Goal: Task Accomplishment & Management: Use online tool/utility

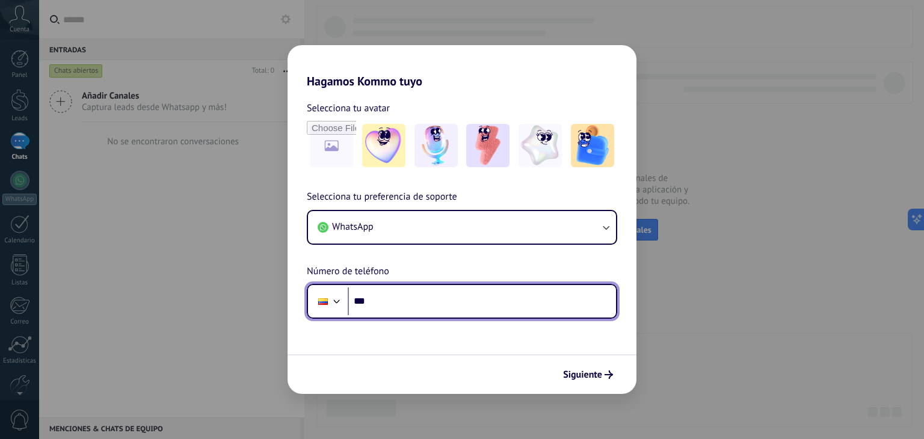
click at [414, 304] on input "***" at bounding box center [482, 302] width 268 height 28
type input "**********"
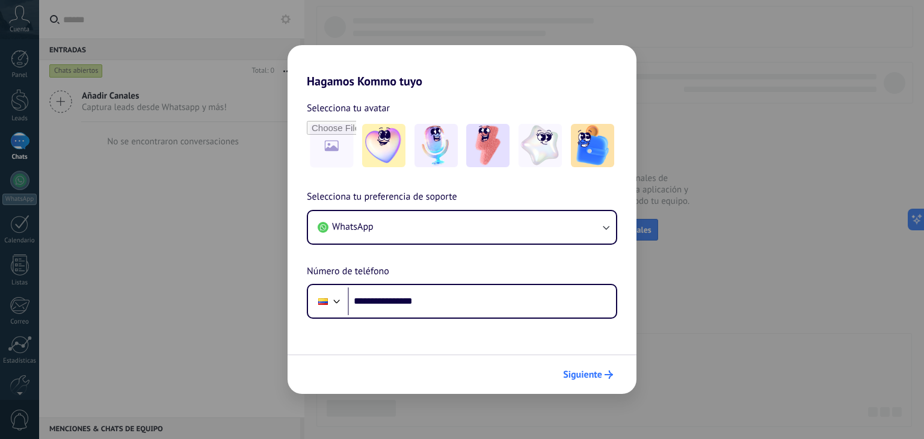
click at [568, 368] on button "Siguiente" at bounding box center [588, 375] width 61 height 20
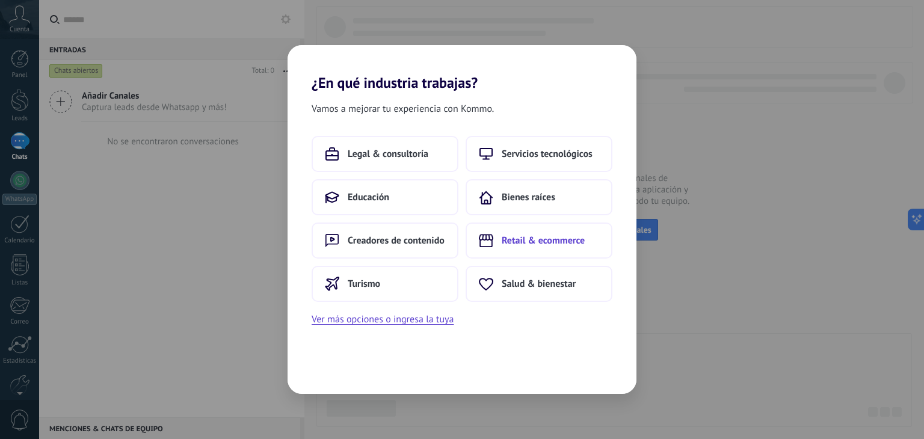
click at [540, 243] on span "Retail & ecommerce" at bounding box center [543, 241] width 83 height 12
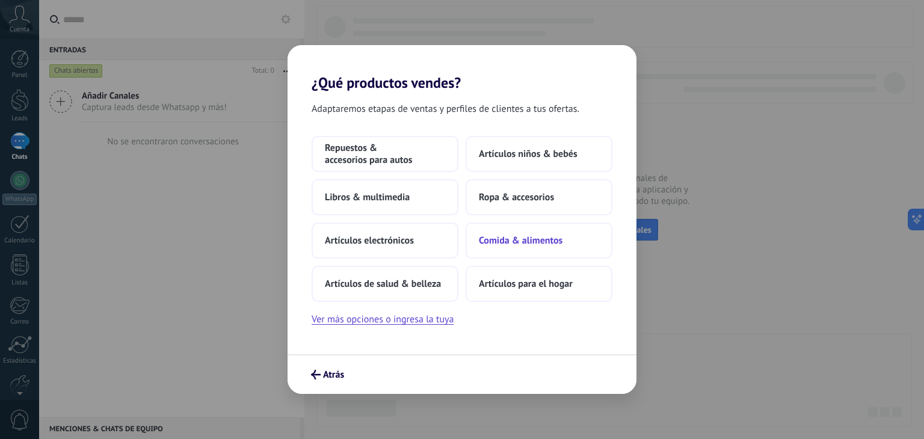
click at [544, 248] on button "Comida & alimentos" at bounding box center [539, 241] width 147 height 36
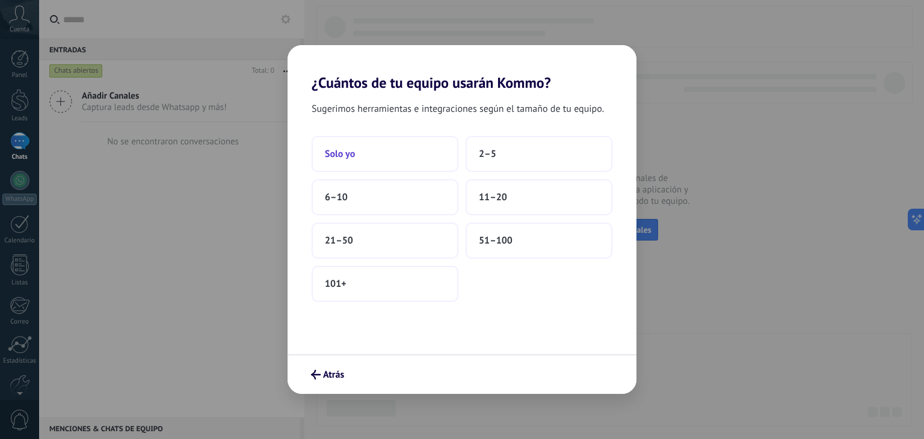
click at [399, 157] on button "Solo yo" at bounding box center [385, 154] width 147 height 36
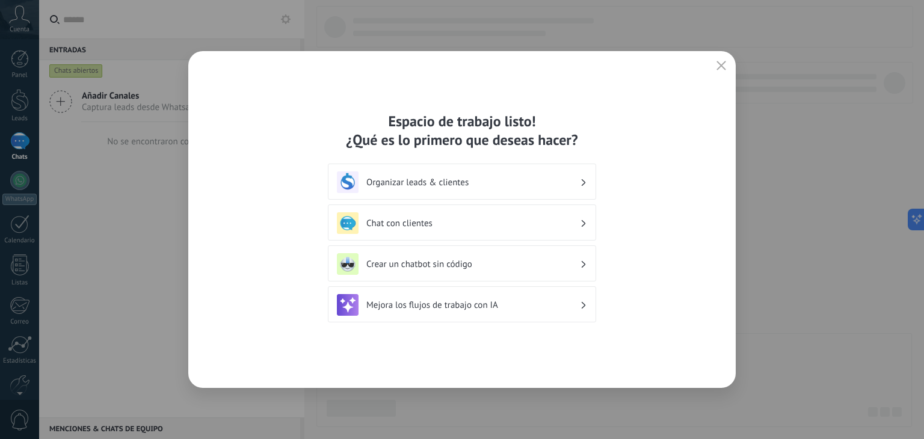
click at [511, 232] on div "Chat con clientes" at bounding box center [462, 223] width 250 height 22
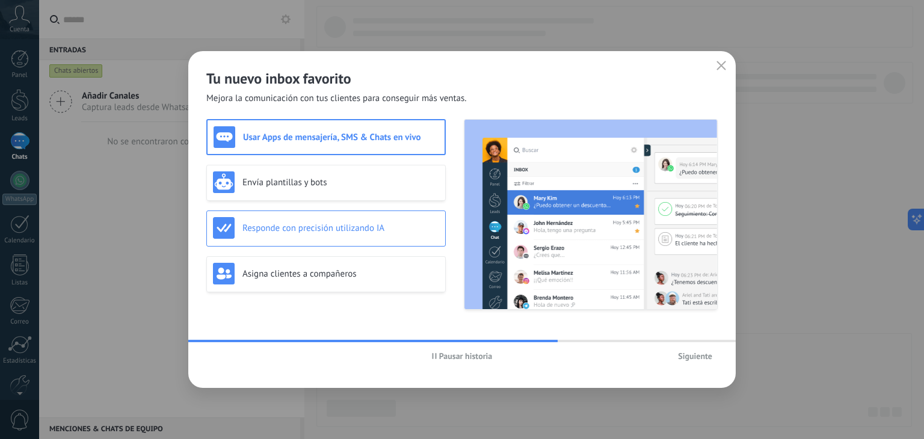
click at [377, 217] on div "Responde con precisión utilizando IA" at bounding box center [326, 228] width 226 height 22
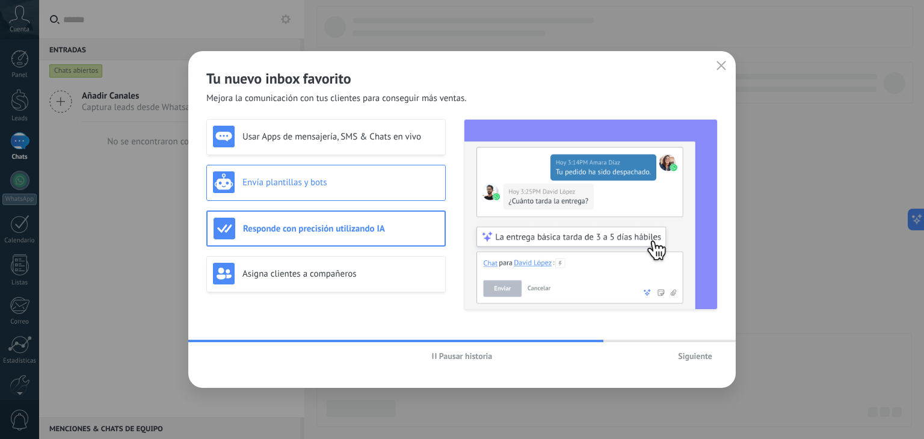
click at [377, 183] on h3 "Envía plantillas y bots" at bounding box center [340, 182] width 197 height 11
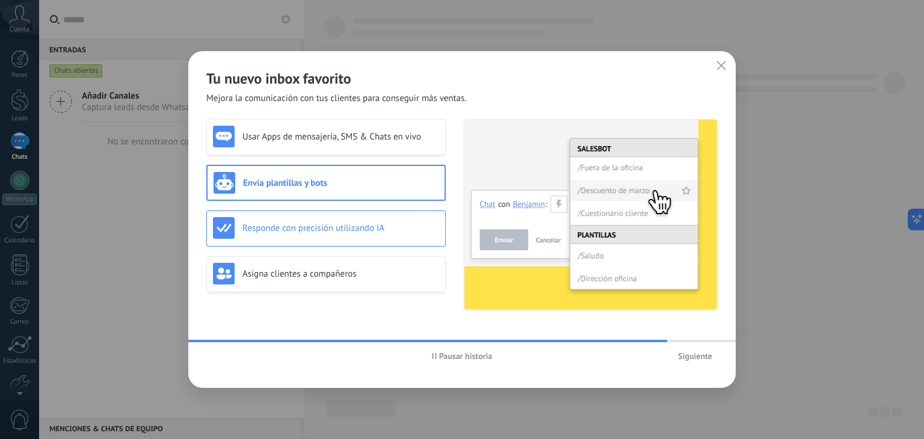
click at [335, 223] on h3 "Responde con precisión utilizando IA" at bounding box center [340, 228] width 197 height 11
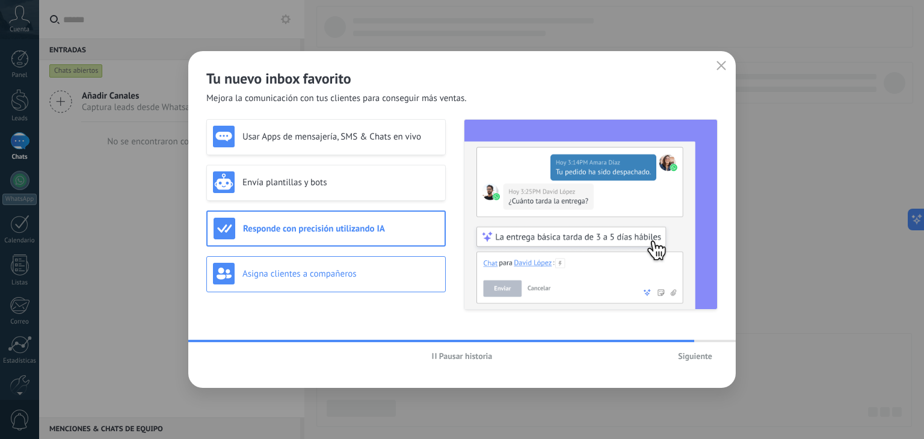
click at [342, 268] on h3 "Asigna clientes a compañeros" at bounding box center [340, 273] width 197 height 11
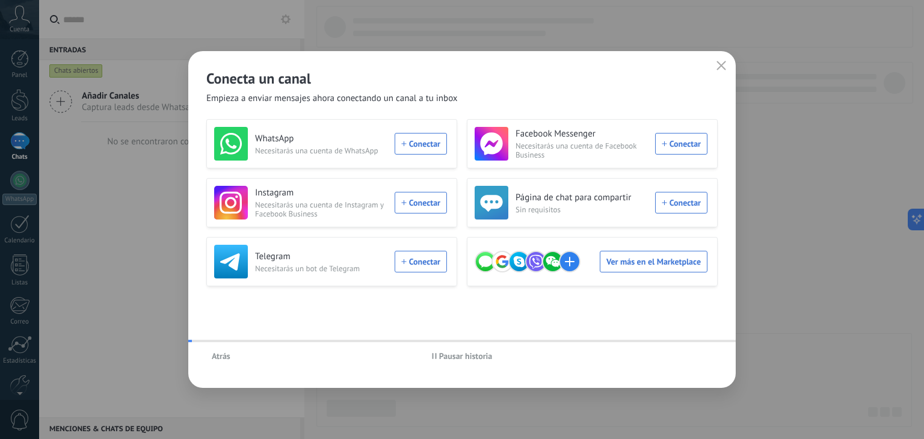
click at [682, 366] on div "Atrás Pausar historia" at bounding box center [461, 356] width 547 height 28
click at [719, 66] on use "button" at bounding box center [721, 65] width 9 height 9
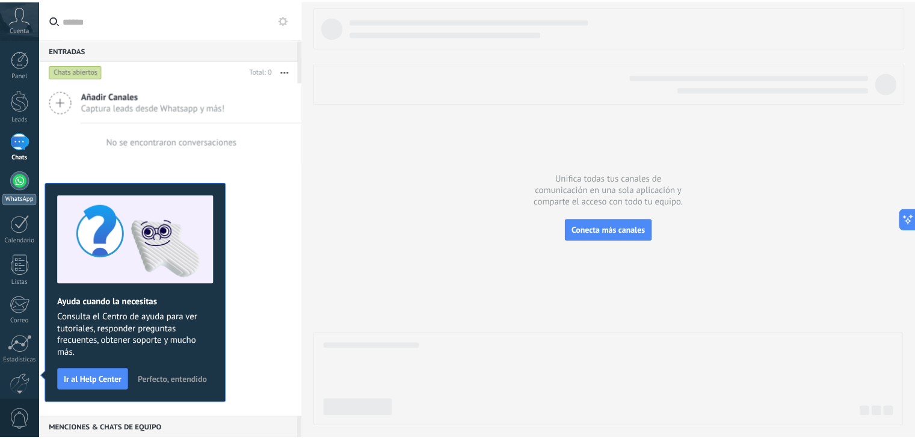
scroll to position [61, 0]
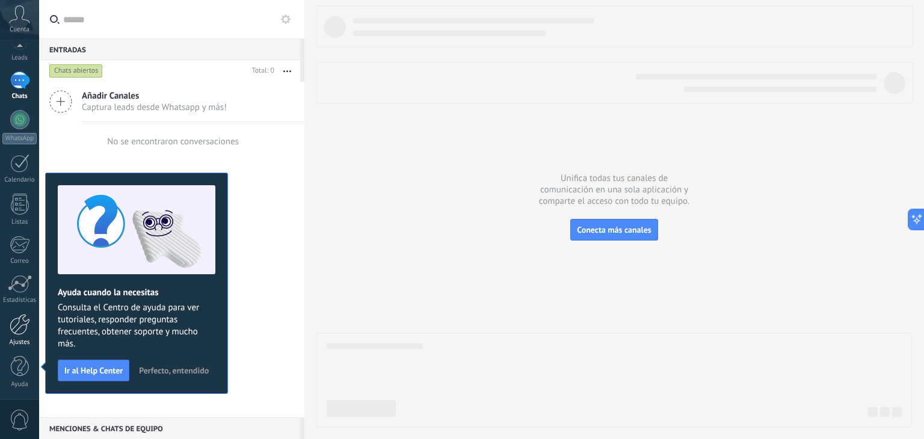
click at [19, 330] on div at bounding box center [20, 324] width 20 height 21
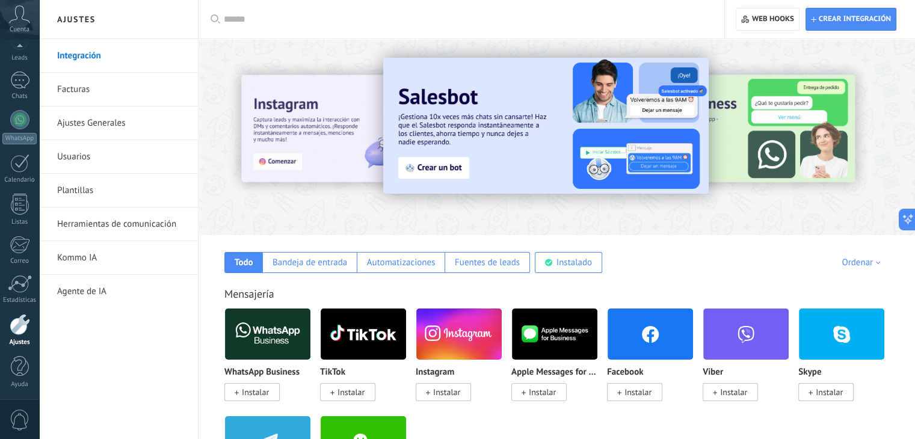
click at [78, 63] on link "Integración" at bounding box center [121, 56] width 129 height 34
click at [259, 15] on input "text" at bounding box center [466, 19] width 484 height 13
type input "********"
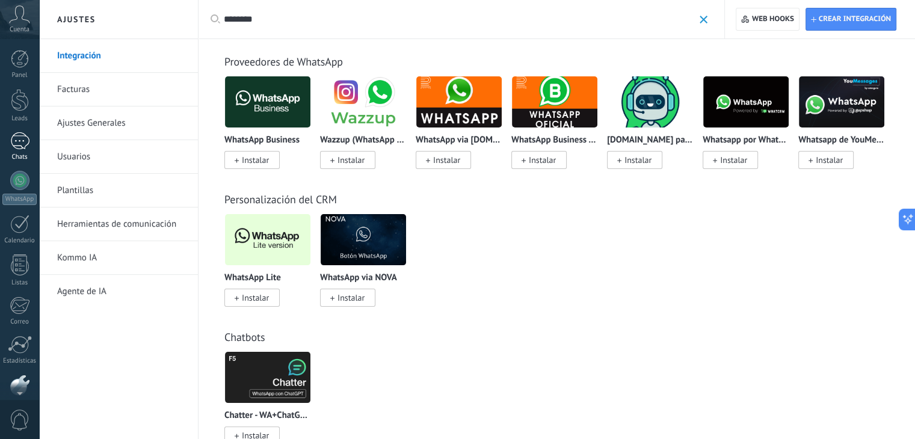
click at [15, 140] on div at bounding box center [19, 140] width 19 height 17
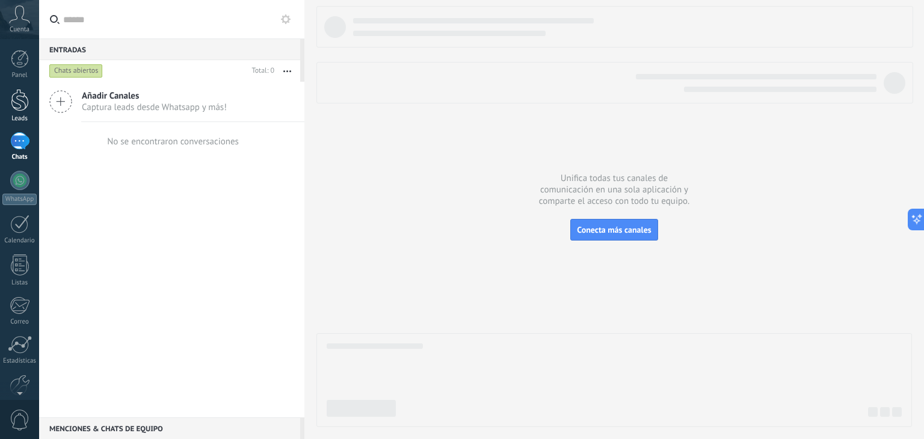
click at [19, 112] on link "Leads" at bounding box center [19, 106] width 39 height 34
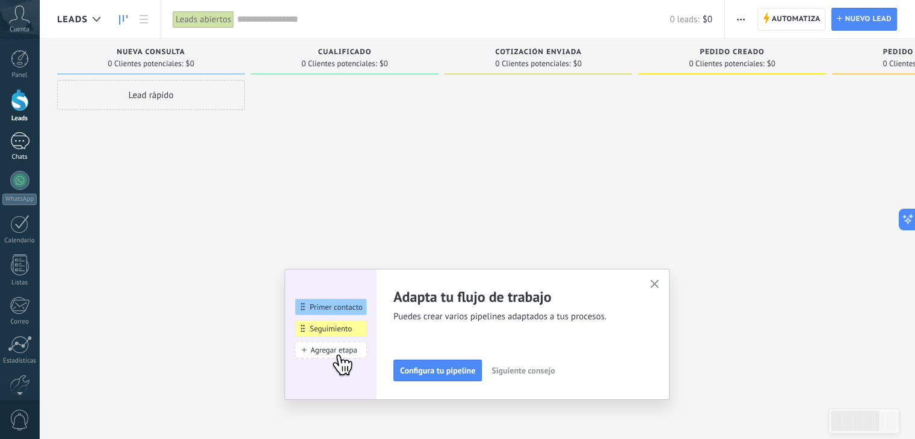
click at [17, 134] on div at bounding box center [19, 140] width 19 height 17
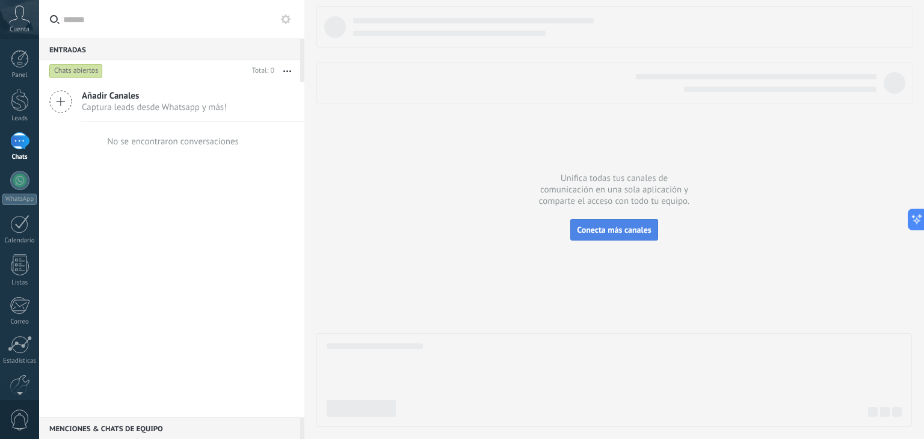
click at [602, 229] on span "Conecta más canales" at bounding box center [614, 229] width 74 height 11
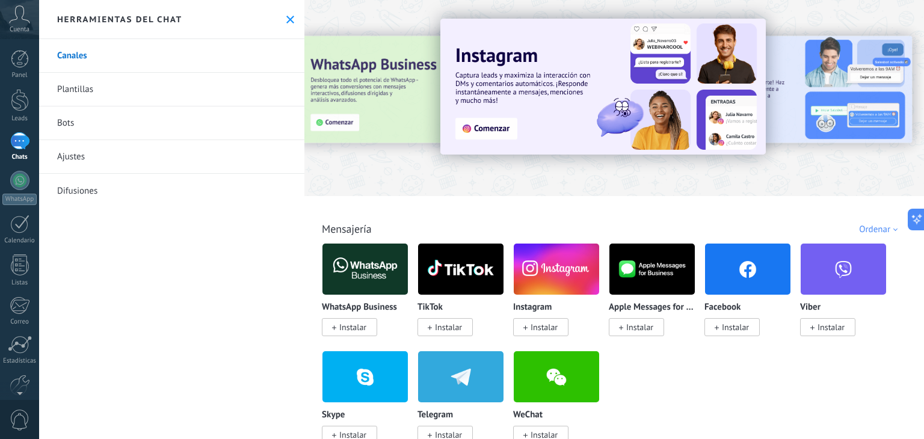
click at [126, 55] on link "Canales" at bounding box center [171, 56] width 265 height 34
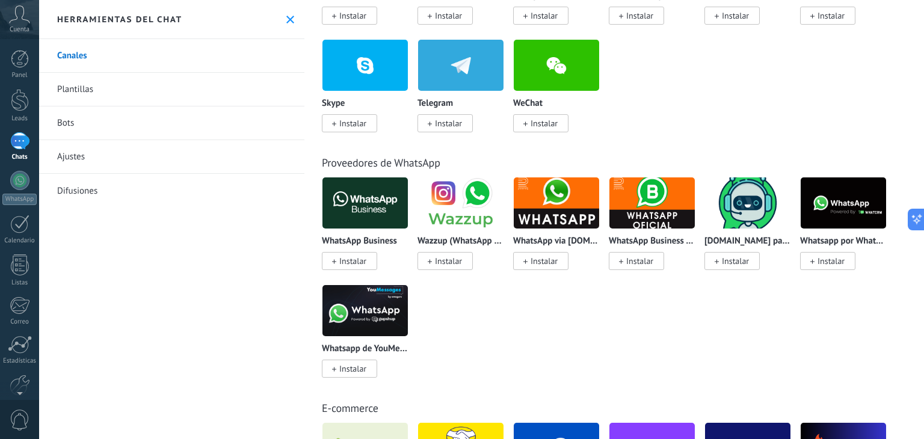
scroll to position [320, 0]
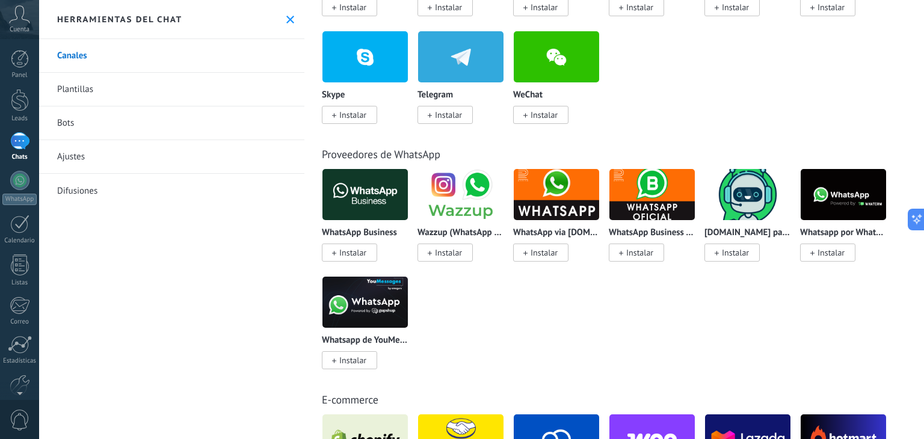
click at [363, 196] on img at bounding box center [364, 194] width 85 height 58
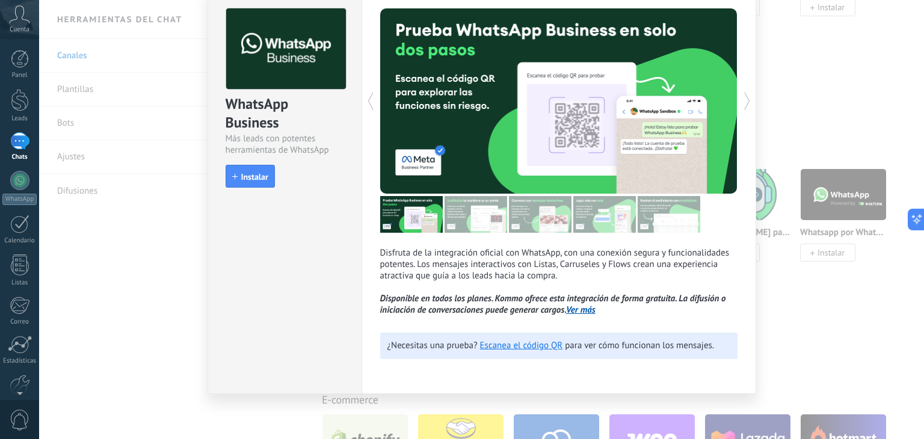
scroll to position [0, 0]
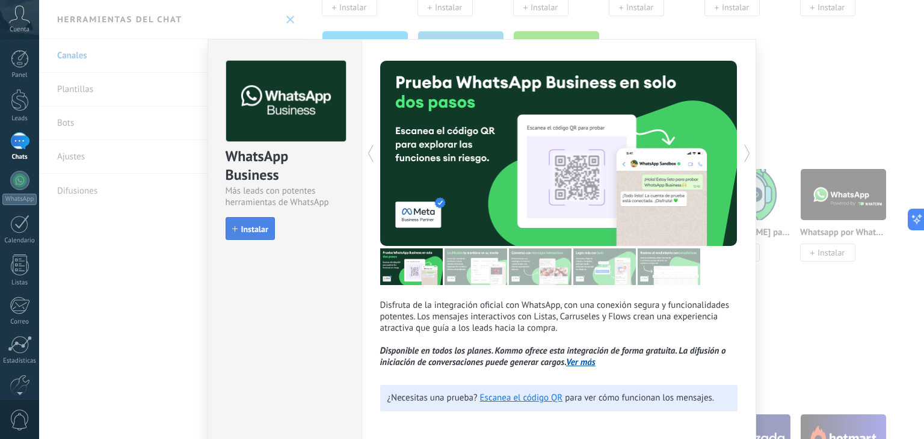
click at [241, 238] on button "Instalar" at bounding box center [250, 228] width 49 height 23
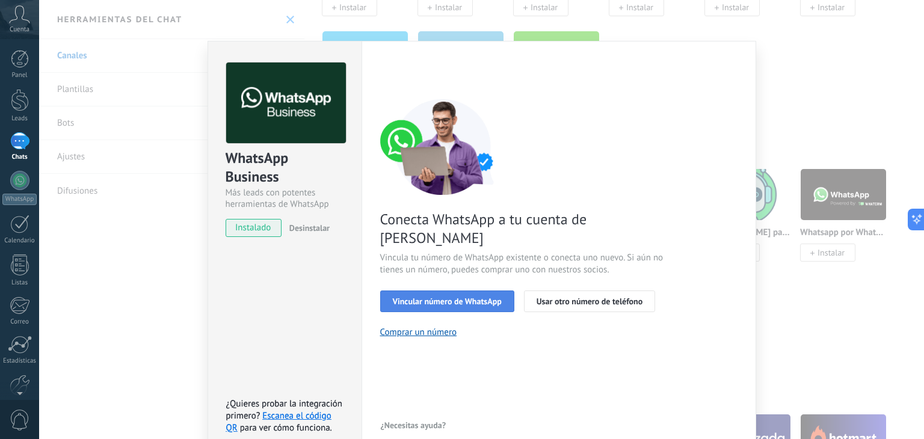
click at [437, 297] on span "Vincular número de WhatsApp" at bounding box center [447, 301] width 109 height 8
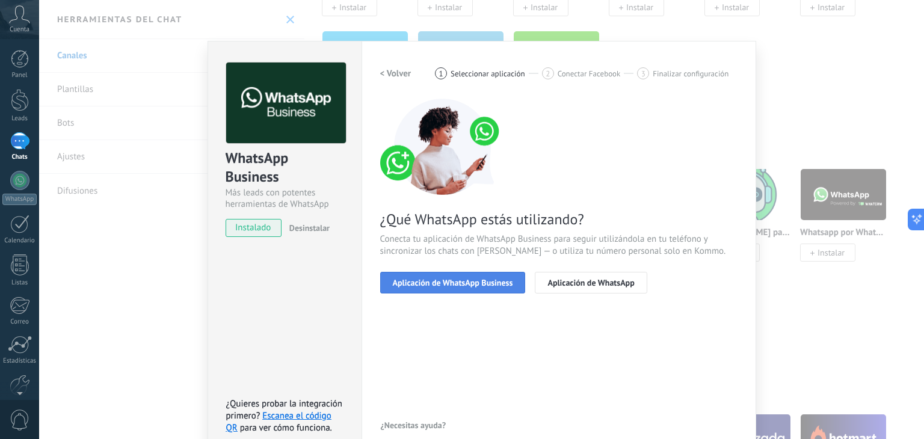
click at [435, 285] on span "Aplicación de WhatsApp Business" at bounding box center [453, 283] width 120 height 8
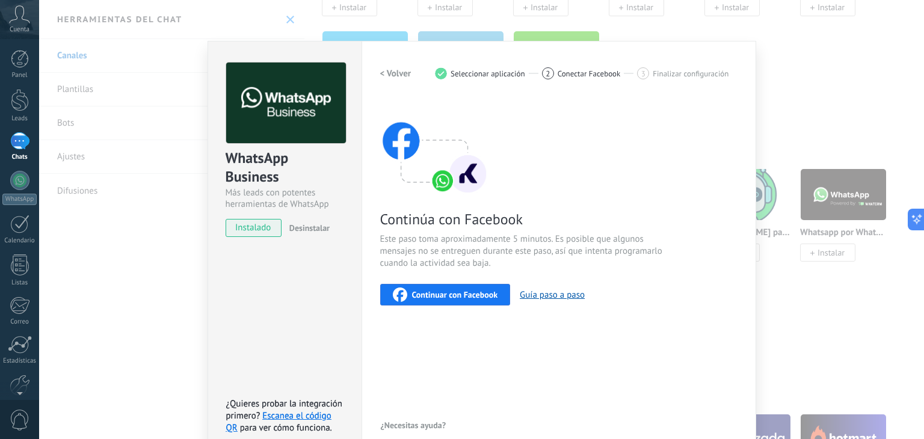
scroll to position [17, 0]
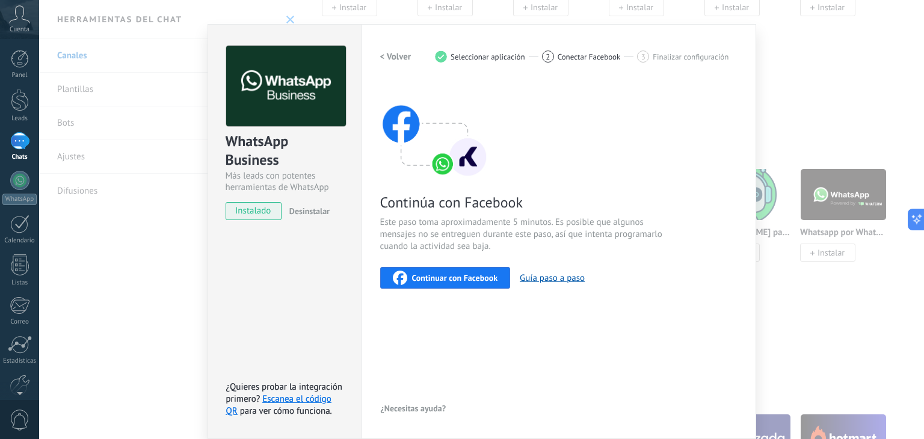
click at [322, 206] on span "Desinstalar" at bounding box center [309, 211] width 40 height 11
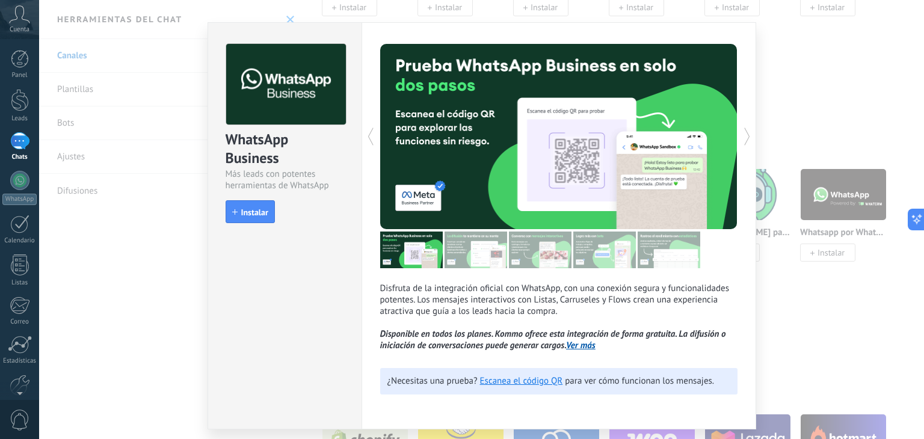
scroll to position [0, 0]
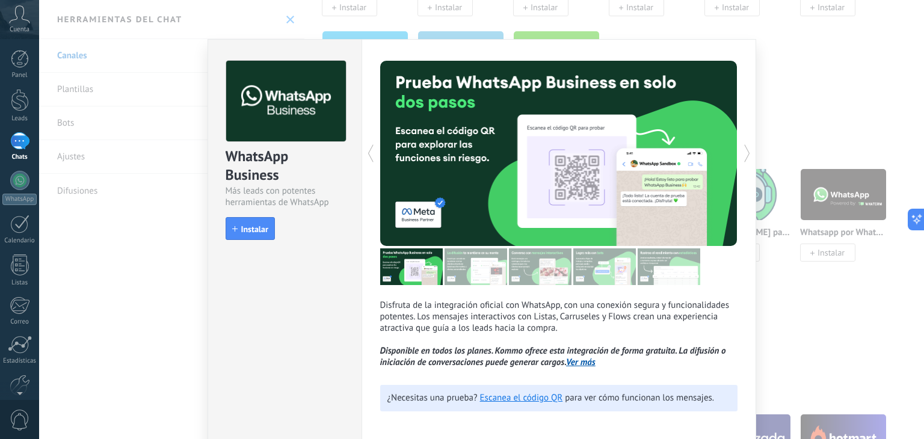
click at [873, 130] on div "WhatsApp Business Más leads con potentes herramientas de WhatsApp install Insta…" at bounding box center [481, 219] width 885 height 439
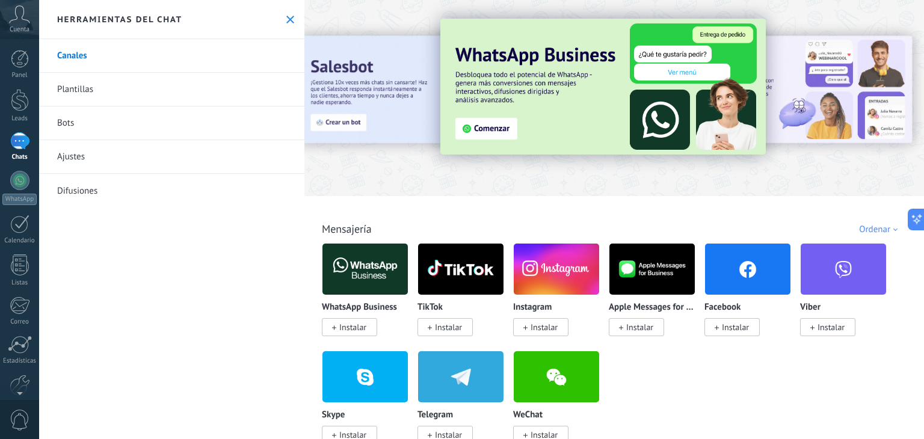
click at [137, 152] on link "Ajustes" at bounding box center [171, 157] width 265 height 34
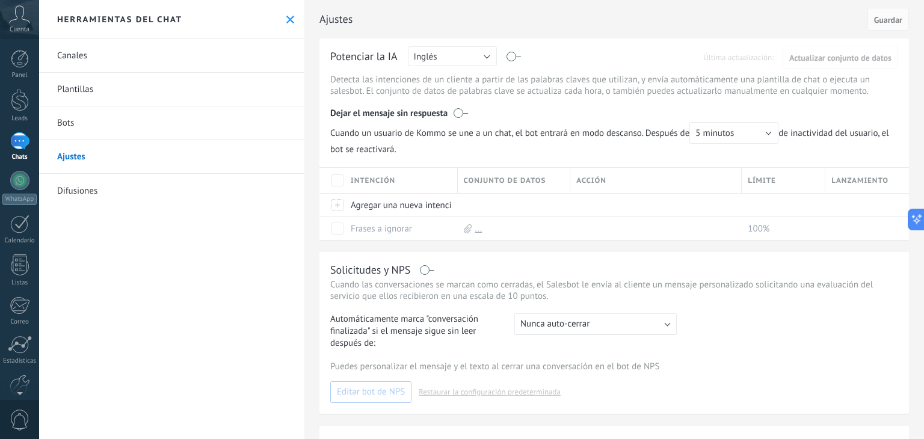
click at [99, 52] on link "Canales" at bounding box center [171, 56] width 265 height 34
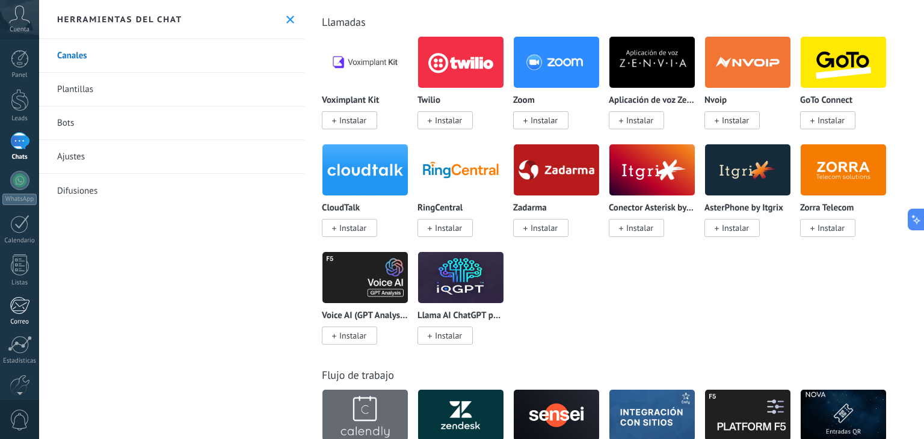
scroll to position [61, 0]
click at [19, 119] on div at bounding box center [19, 119] width 19 height 19
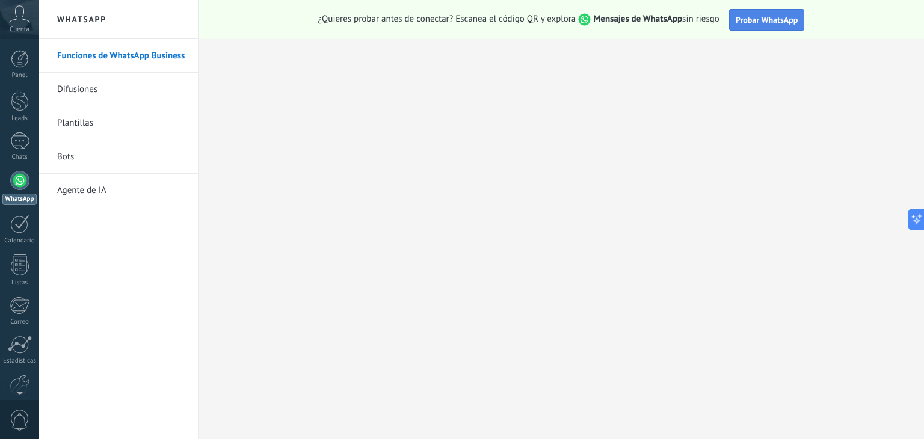
click at [775, 23] on span "Probar WhatsApp" at bounding box center [767, 19] width 63 height 11
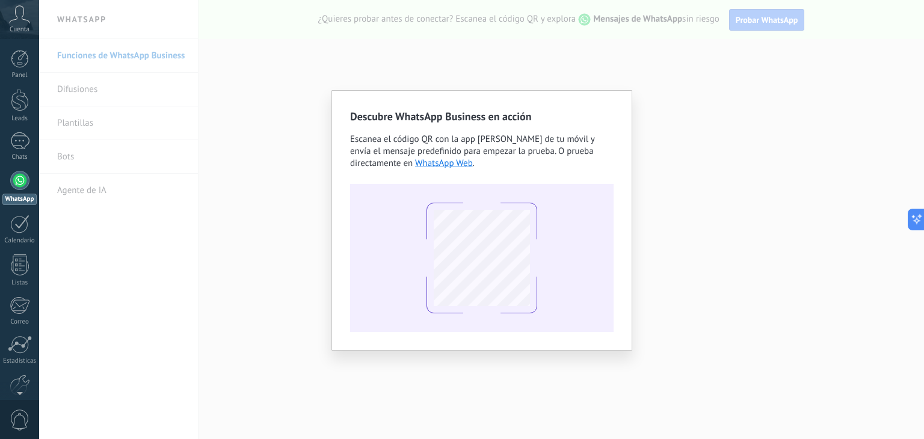
click at [287, 173] on div "Descubre WhatsApp Business en acción Escanea el código QR con la app [PERSON_NA…" at bounding box center [481, 219] width 885 height 439
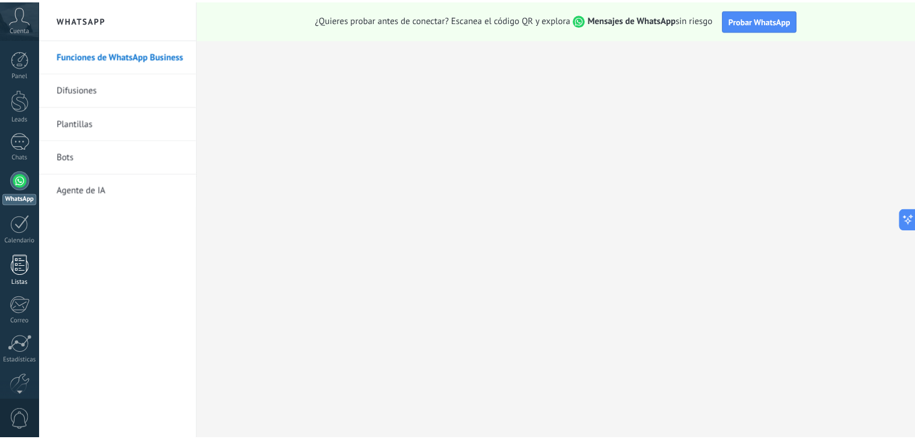
scroll to position [61, 0]
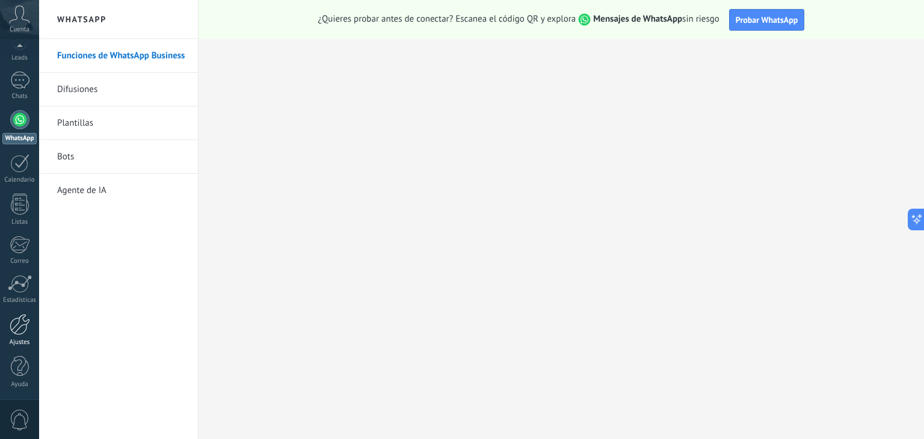
click at [19, 327] on div at bounding box center [20, 324] width 20 height 21
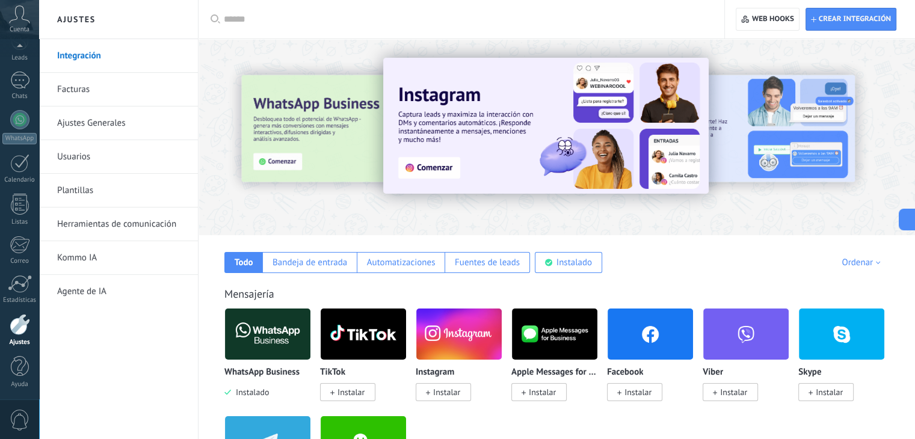
click at [282, 9] on div at bounding box center [466, 19] width 484 height 39
click at [273, 17] on input "text" at bounding box center [466, 19] width 484 height 13
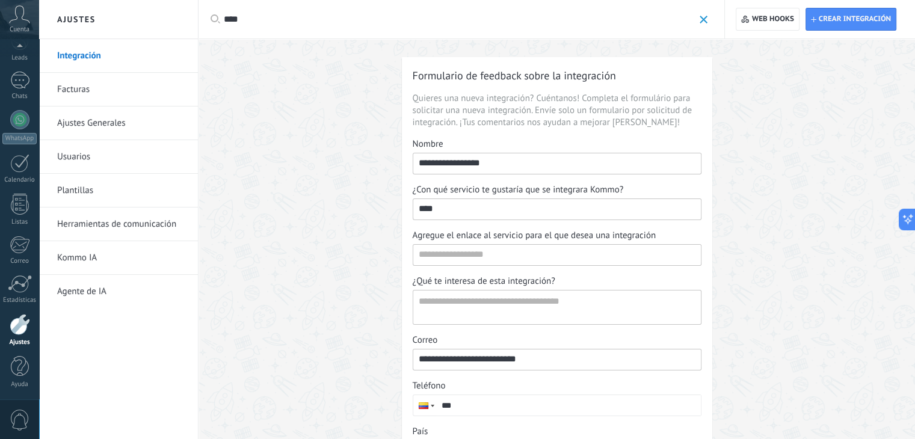
click at [272, 18] on input "****" at bounding box center [459, 19] width 470 height 13
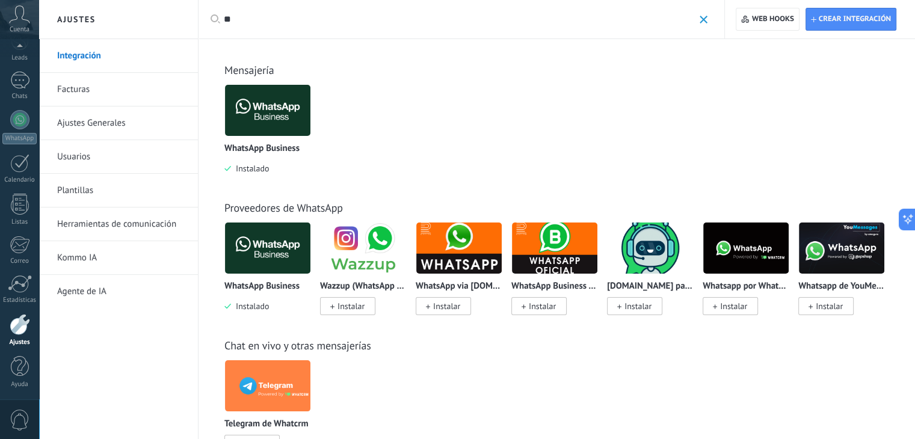
click at [87, 65] on link "Integración" at bounding box center [121, 56] width 129 height 34
click at [267, 29] on div "**" at bounding box center [466, 19] width 484 height 39
click at [260, 22] on input "**" at bounding box center [459, 19] width 470 height 13
type input "********"
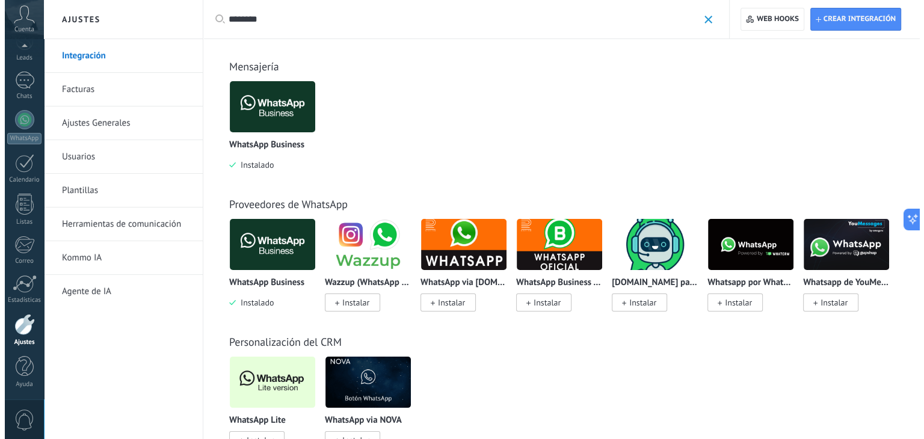
scroll to position [7, 0]
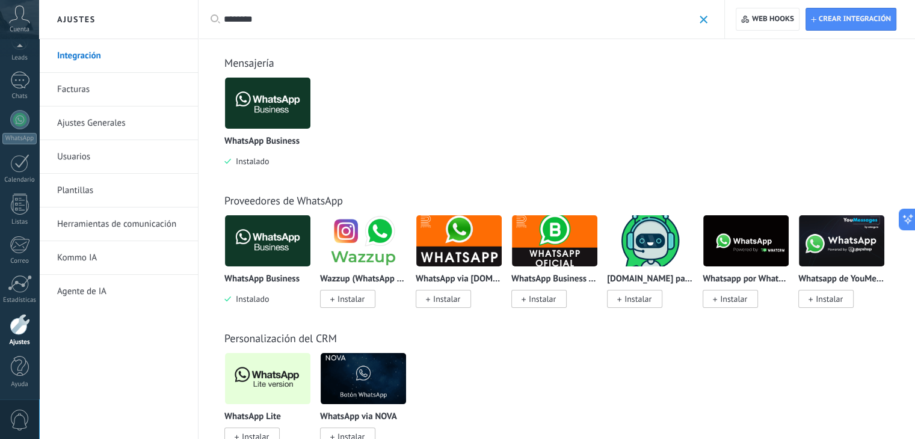
click at [237, 390] on img at bounding box center [267, 379] width 85 height 58
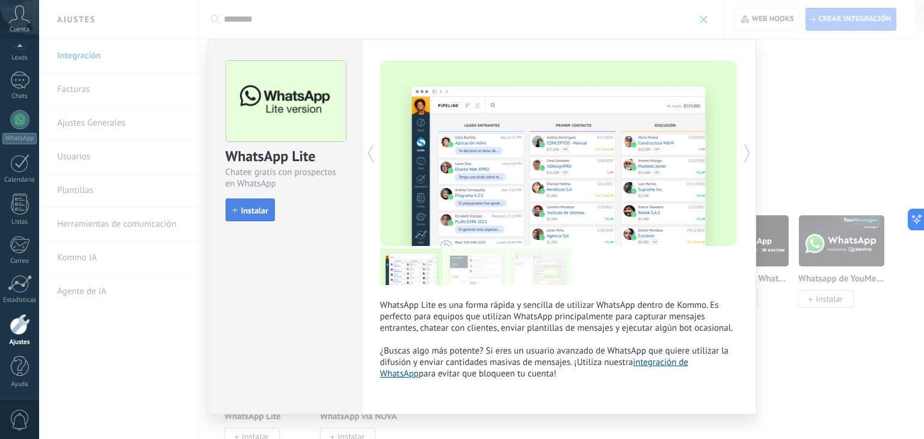
click at [250, 211] on span "Instalar" at bounding box center [254, 210] width 27 height 8
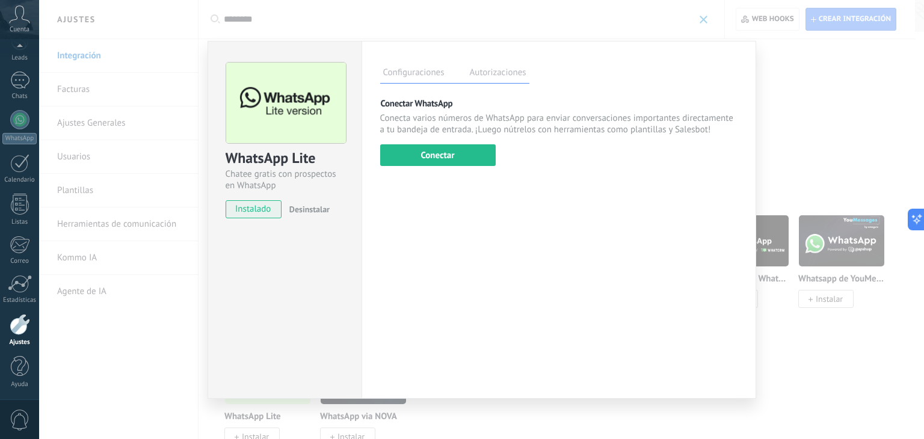
click at [250, 210] on span "instalado" at bounding box center [253, 209] width 55 height 18
click at [414, 150] on button "Conectar" at bounding box center [438, 155] width 116 height 22
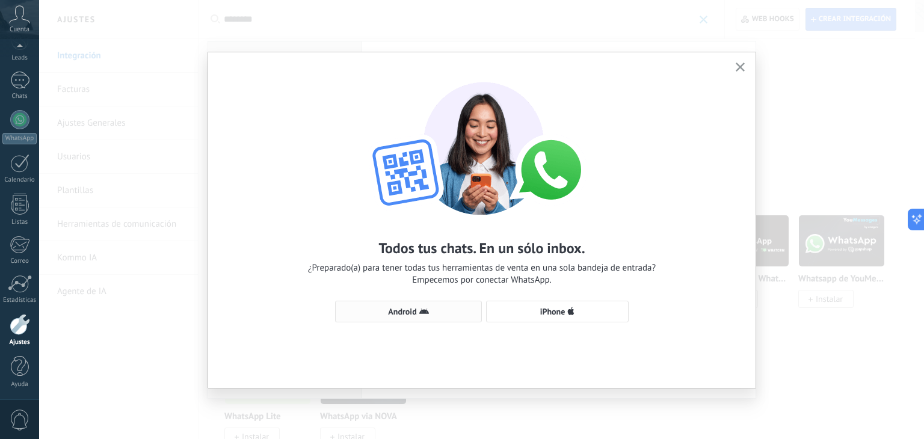
click at [433, 304] on button "Android" at bounding box center [408, 312] width 147 height 22
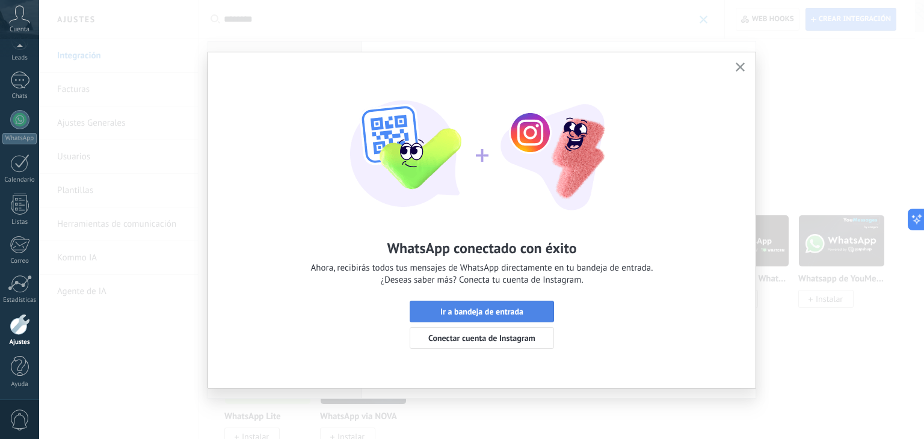
click at [453, 310] on span "Ir a bandeja de entrada" at bounding box center [481, 311] width 83 height 8
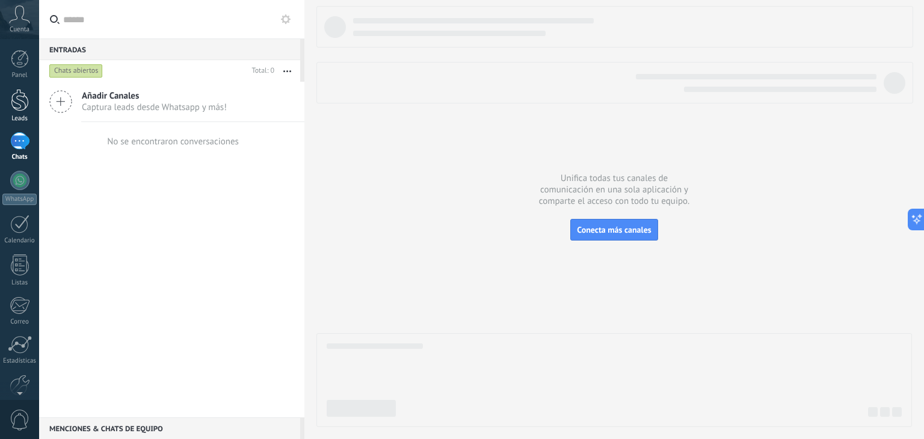
click at [13, 101] on div at bounding box center [20, 100] width 18 height 22
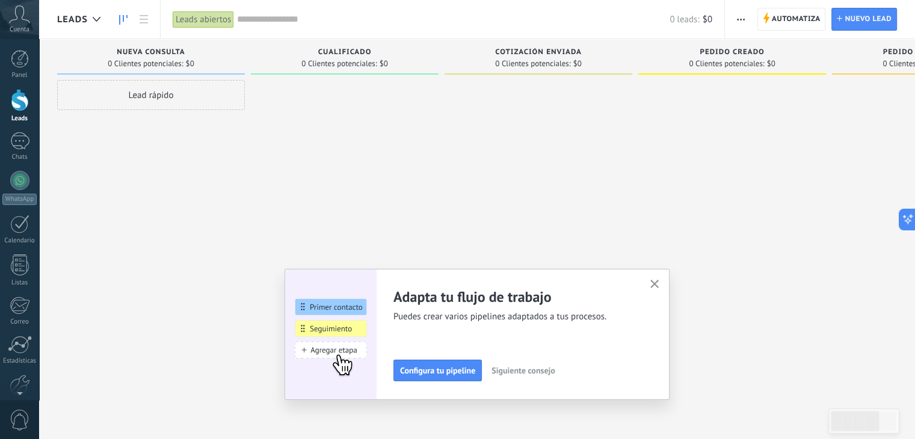
click at [659, 286] on icon "button" at bounding box center [654, 284] width 9 height 9
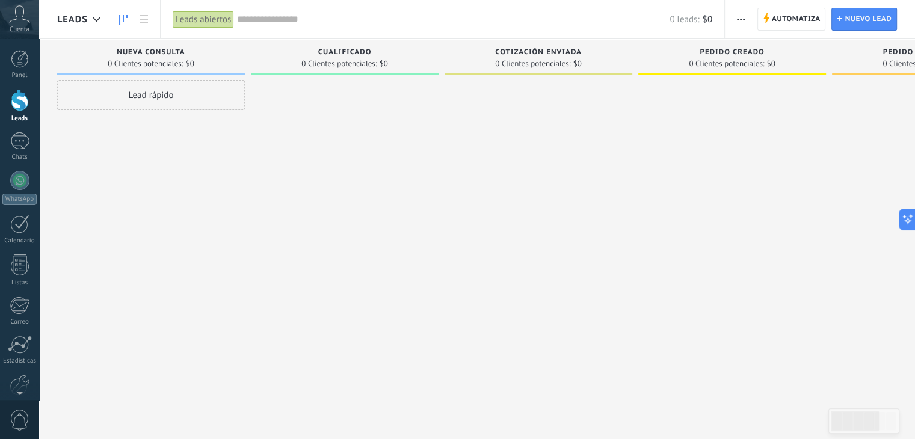
click at [76, 25] on div "Leads" at bounding box center [81, 19] width 49 height 39
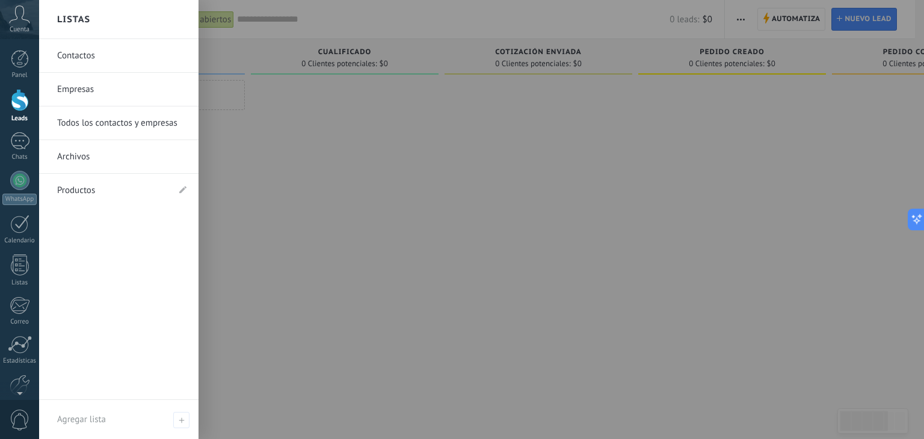
click at [273, 137] on div at bounding box center [501, 219] width 924 height 439
